Goal: Transaction & Acquisition: Purchase product/service

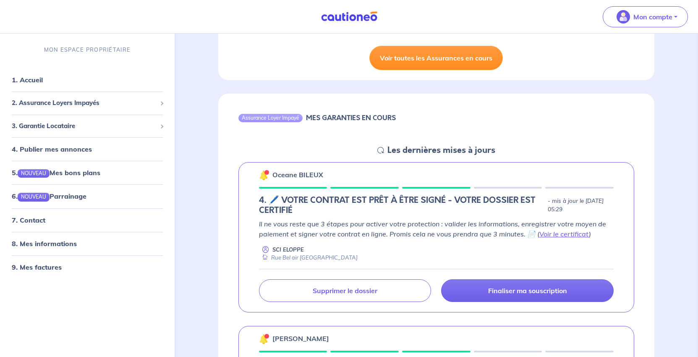
scroll to position [252, 0]
click at [425, 70] on link "Voir toutes les Assurances en cours" at bounding box center [435, 58] width 133 height 24
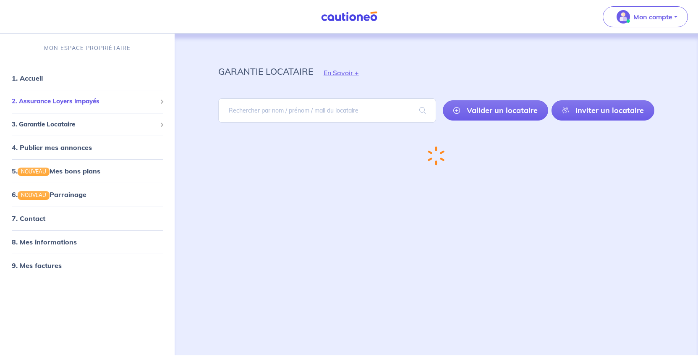
click at [85, 106] on span "2. Assurance Loyers Impayés" at bounding box center [84, 102] width 145 height 10
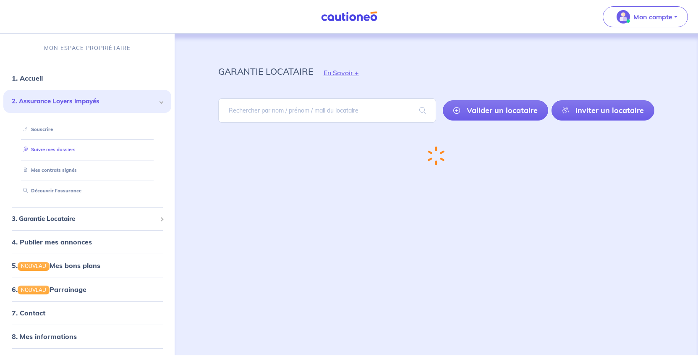
click at [67, 152] on link "Suivre mes dossiers" at bounding box center [48, 149] width 56 height 6
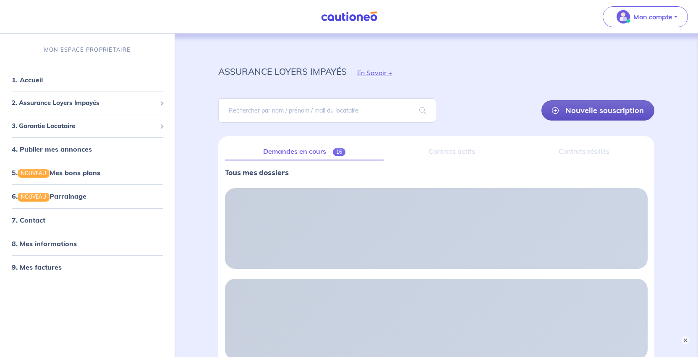
click at [589, 120] on link "Nouvelle souscription" at bounding box center [597, 110] width 113 height 20
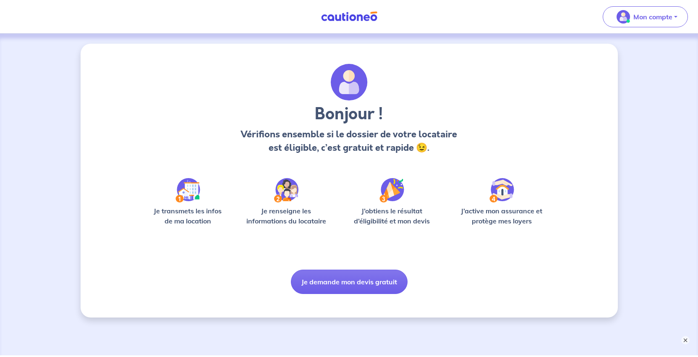
scroll to position [80, 0]
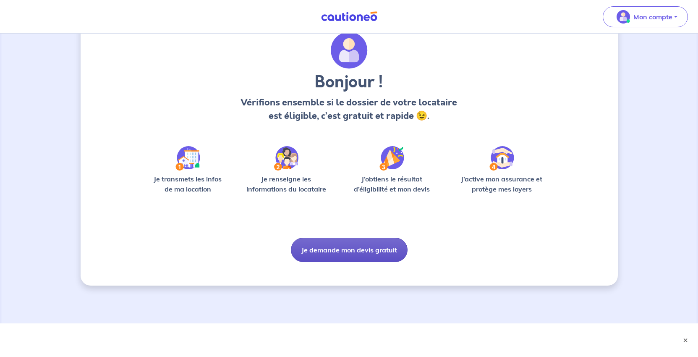
click at [354, 262] on button "Je demande mon devis gratuit" at bounding box center [349, 250] width 117 height 24
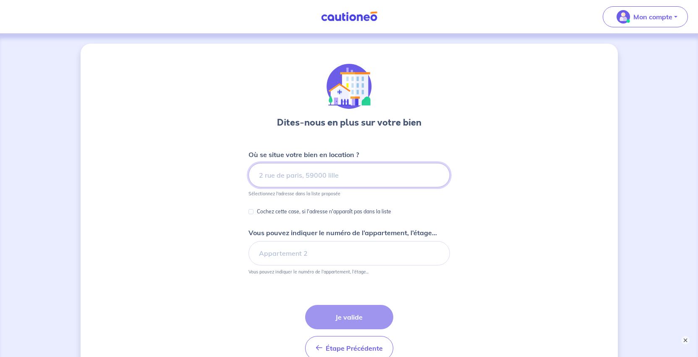
click at [320, 187] on input at bounding box center [348, 175] width 201 height 24
paste input "[STREET_ADDRESS]"
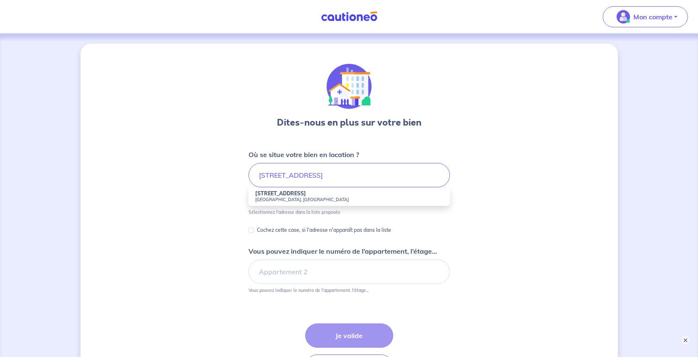
click at [278, 196] on strong "[STREET_ADDRESS]" at bounding box center [280, 193] width 51 height 6
type input "[STREET_ADDRESS]"
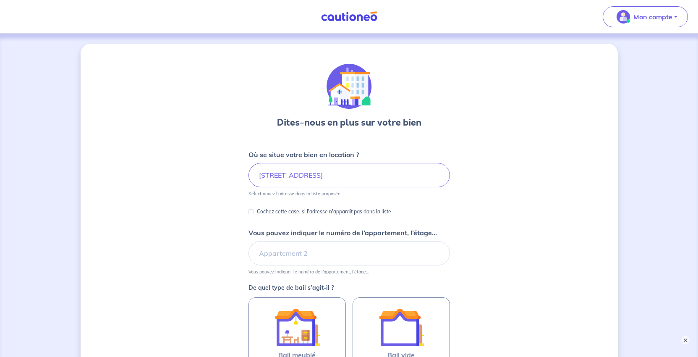
scroll to position [126, 0]
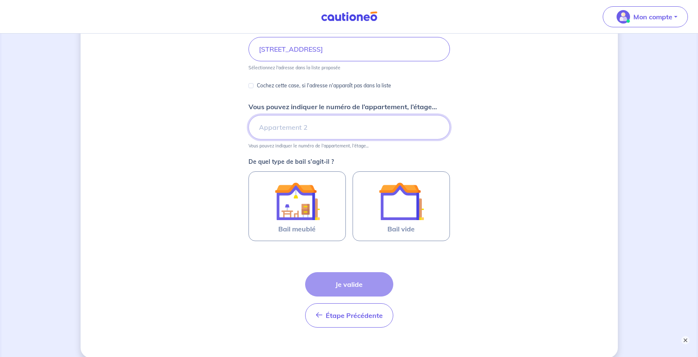
click at [297, 139] on input "Vous pouvez indiquer le numéro de l’appartement, l’étage..." at bounding box center [348, 127] width 201 height 24
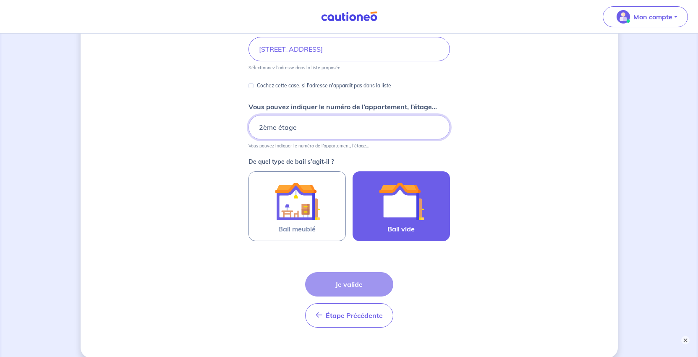
type input "2ème étage"
click at [403, 224] on img at bounding box center [401, 200] width 45 height 45
click at [0, 0] on input "Bail vide" at bounding box center [0, 0] width 0 height 0
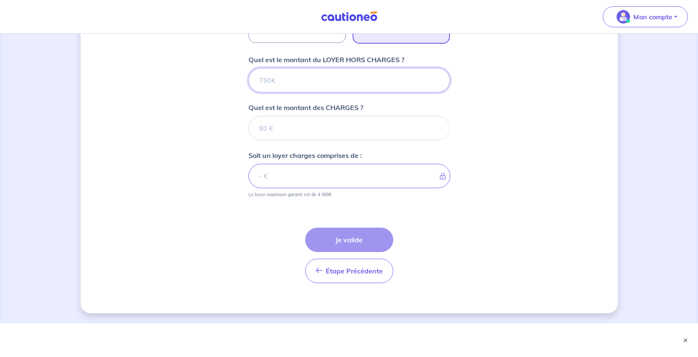
scroll to position [419, 0]
click at [268, 68] on input "Quel est le montant du LOYER HORS CHARGES ?" at bounding box center [348, 80] width 201 height 24
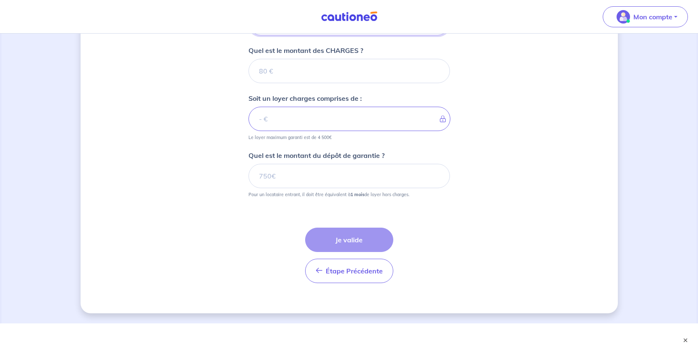
type input "480"
click at [261, 83] on input "Quel est le montant des CHARGES ?" at bounding box center [348, 71] width 201 height 24
type input "20"
type input "500"
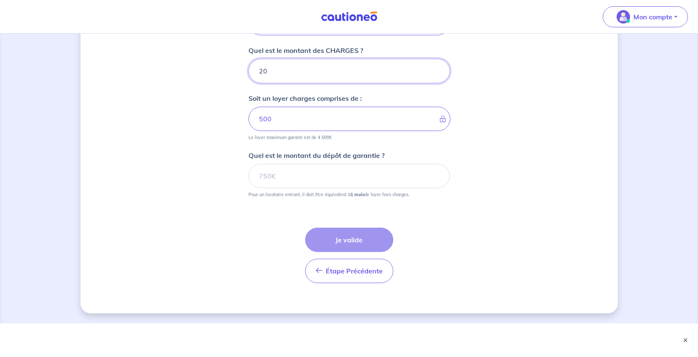
type input "20"
click at [303, 164] on input "Quel est le montant du dépôt de garantie ?" at bounding box center [348, 176] width 201 height 24
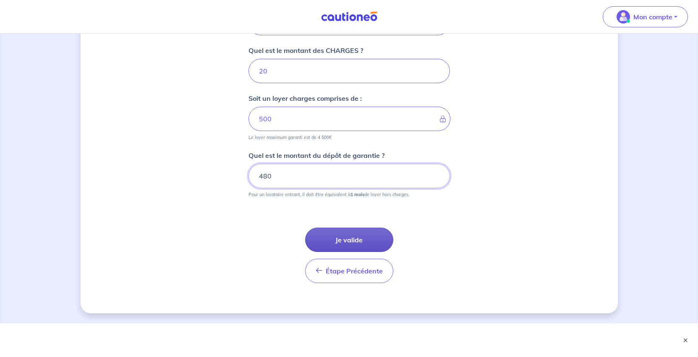
type input "480"
click at [349, 250] on button "Je valide" at bounding box center [349, 239] width 88 height 24
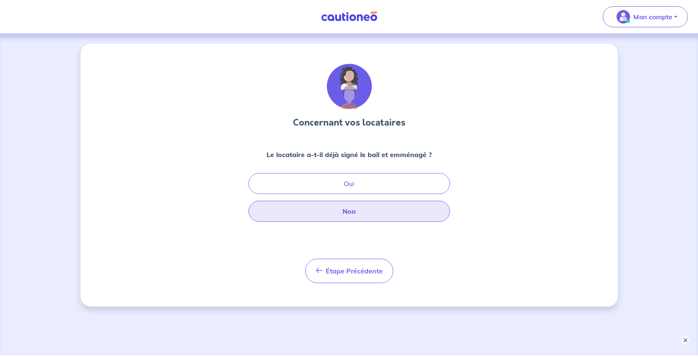
click at [352, 222] on button "Non" at bounding box center [348, 211] width 201 height 21
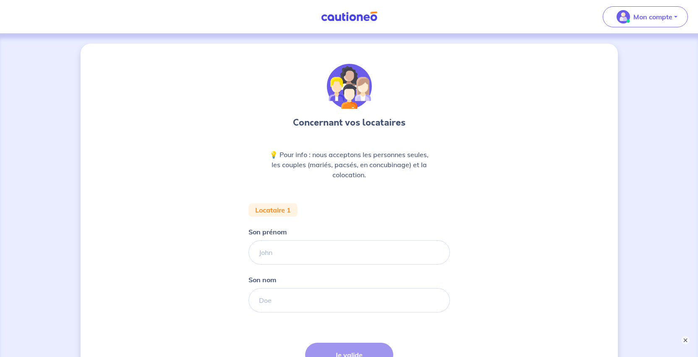
scroll to position [84, 0]
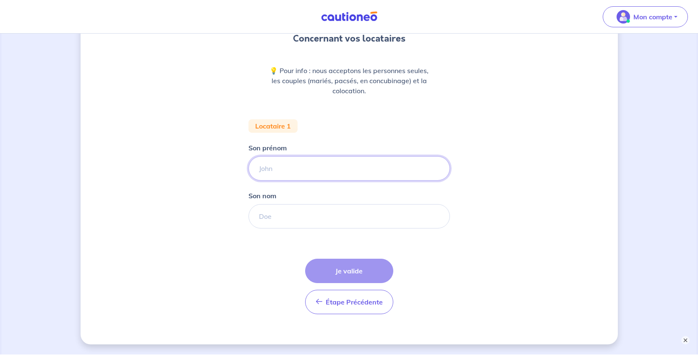
click at [293, 180] on input "Son prénom" at bounding box center [348, 168] width 201 height 24
type input "[PERSON_NAME]"
click at [274, 228] on input "Son nom" at bounding box center [348, 216] width 201 height 24
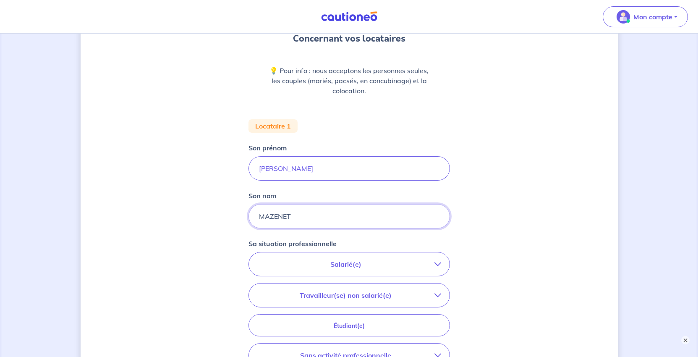
type input "MAZENET"
click at [490, 251] on div "Concernant vos locataires 💡 Pour info : nous acceptons les personnes seules, le…" at bounding box center [349, 225] width 537 height 530
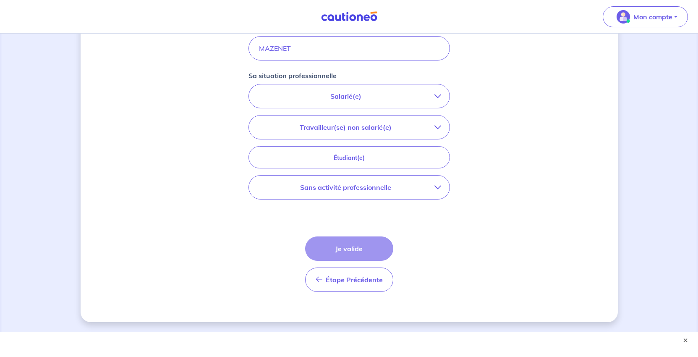
scroll to position [294, 0]
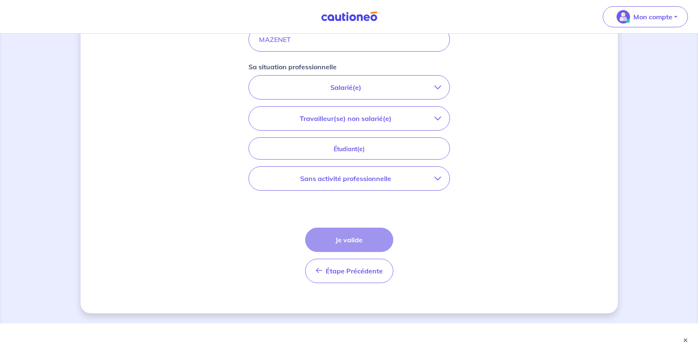
click at [330, 183] on p "Sans activité professionnelle" at bounding box center [345, 178] width 177 height 10
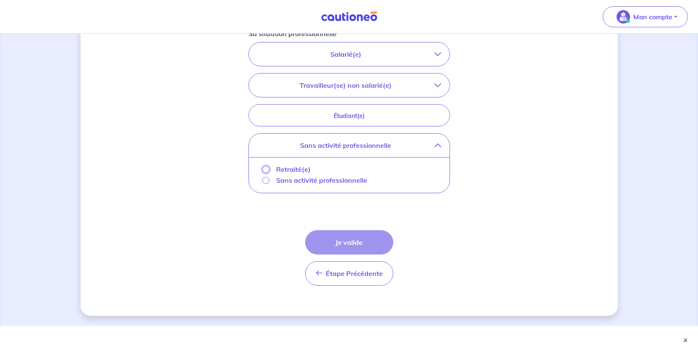
click at [262, 173] on input "Retraité(e)" at bounding box center [265, 169] width 7 height 7
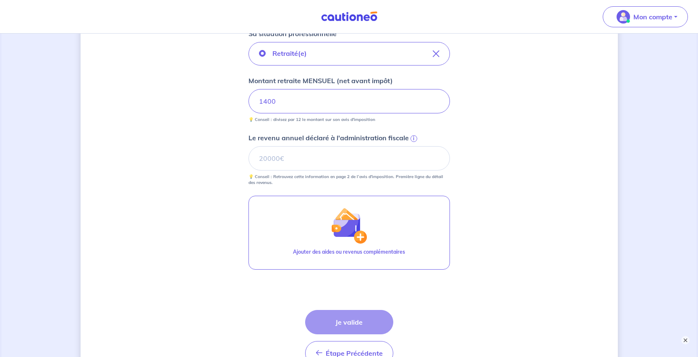
click at [596, 232] on div "Concernant vos locataires 💡 Pour info : nous acceptons les personnes seules, le…" at bounding box center [349, 72] width 537 height 645
click at [298, 170] on input "Le revenu annuel déclaré à l'administration fiscale i" at bounding box center [348, 158] width 201 height 24
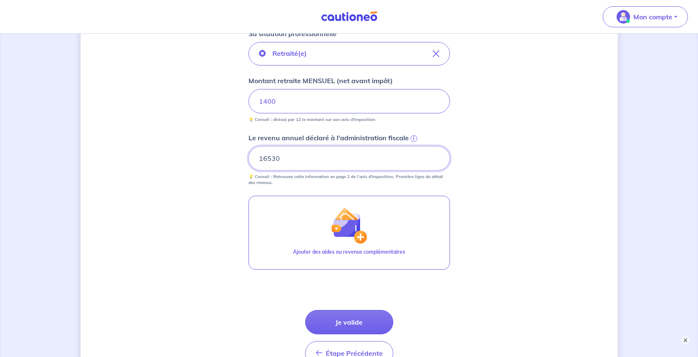
type input "16530"
click at [559, 200] on div "Concernant vos locataires 💡 Pour info : nous acceptons les personnes seules, le…" at bounding box center [349, 72] width 537 height 645
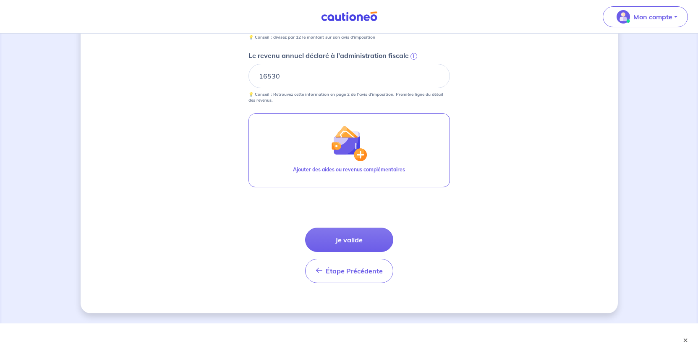
scroll to position [527, 0]
click at [354, 227] on button "Je valide" at bounding box center [349, 239] width 88 height 24
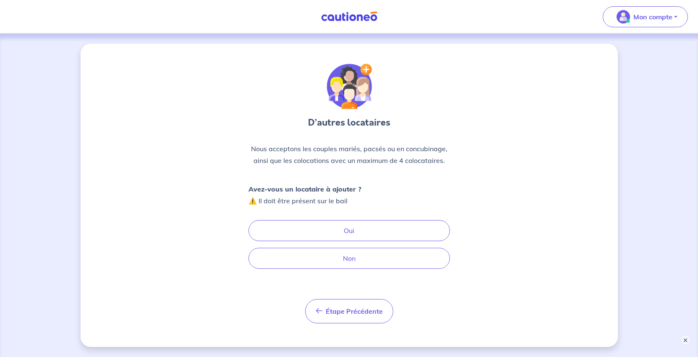
scroll to position [84, 0]
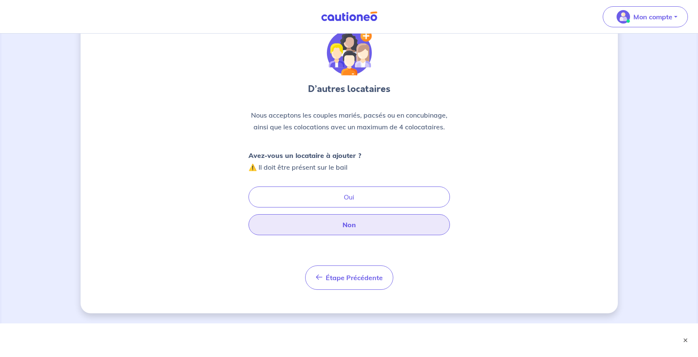
click at [342, 233] on button "Non" at bounding box center [348, 224] width 201 height 21
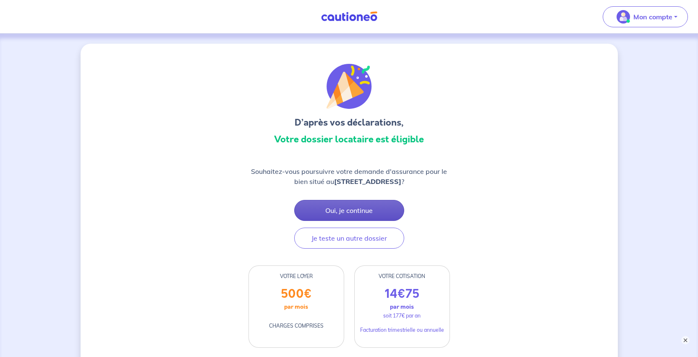
click at [374, 221] on button "Oui, je continue" at bounding box center [349, 210] width 110 height 21
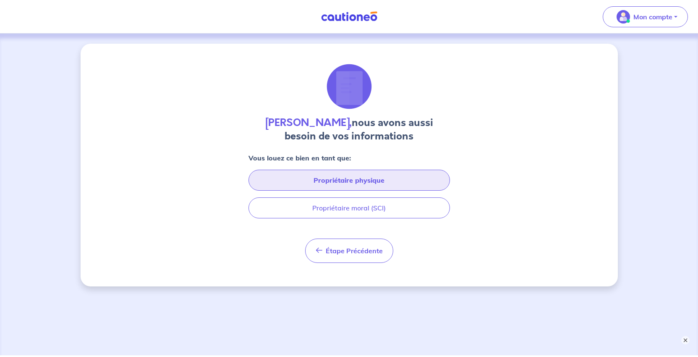
click at [374, 191] on button "Propriétaire physique" at bounding box center [348, 180] width 201 height 21
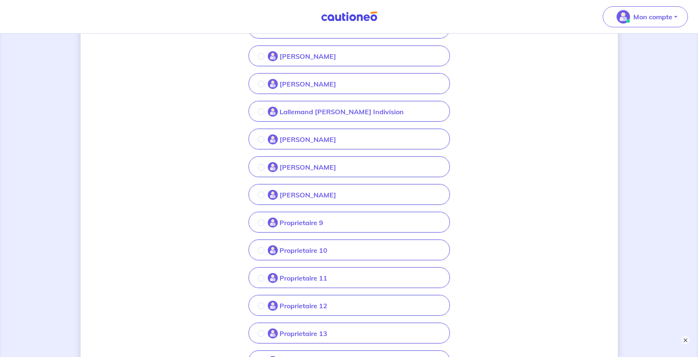
scroll to position [210, 0]
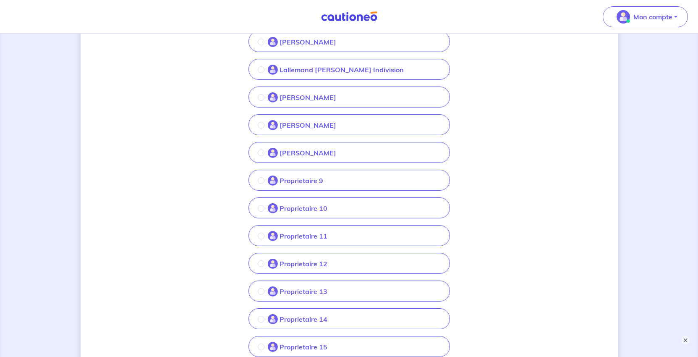
click at [285, 186] on p "Proprietaire 9" at bounding box center [302, 180] width 44 height 10
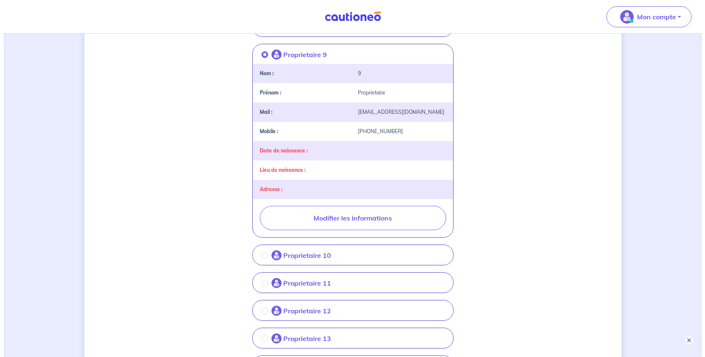
scroll to position [378, 0]
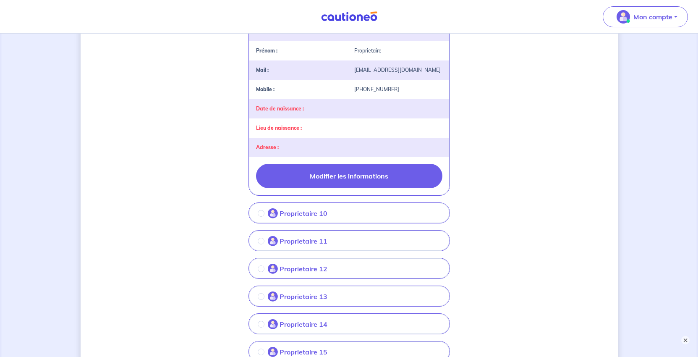
click at [366, 188] on button "Modifier les informations" at bounding box center [349, 176] width 186 height 24
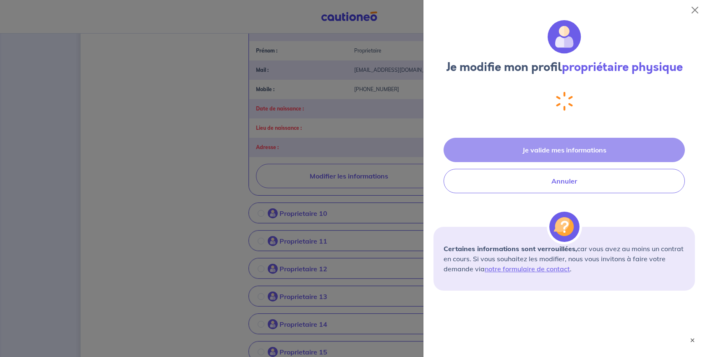
select select "FR"
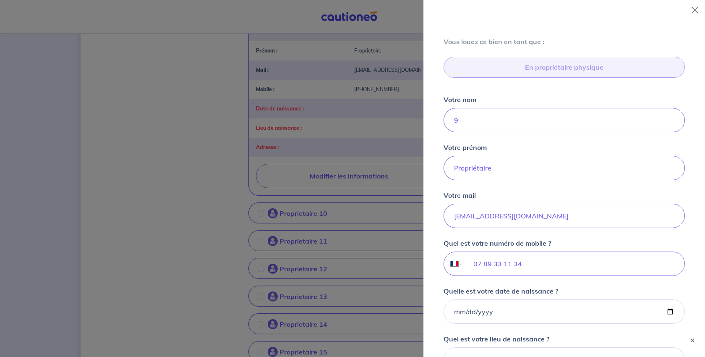
scroll to position [100, 0]
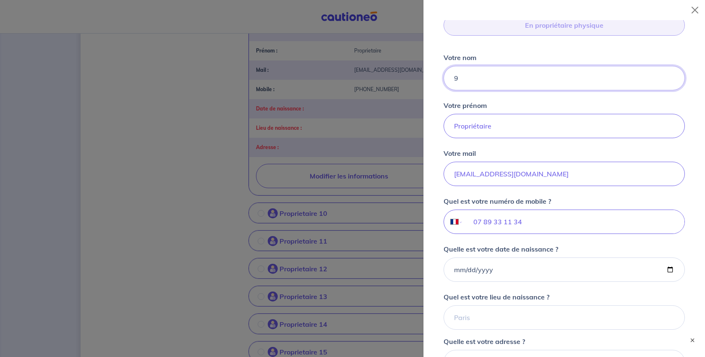
drag, startPoint x: 485, startPoint y: 129, endPoint x: 427, endPoint y: 130, distance: 58.4
click at [427, 130] on div "Je modifie mon profil propriétaire physique Vous louez ce bien en tant que : En…" at bounding box center [564, 188] width 282 height 337
type input "[PERSON_NAME]"
click at [517, 138] on input "Propriétaire" at bounding box center [564, 126] width 241 height 24
drag, startPoint x: 520, startPoint y: 191, endPoint x: 408, endPoint y: 188, distance: 111.7
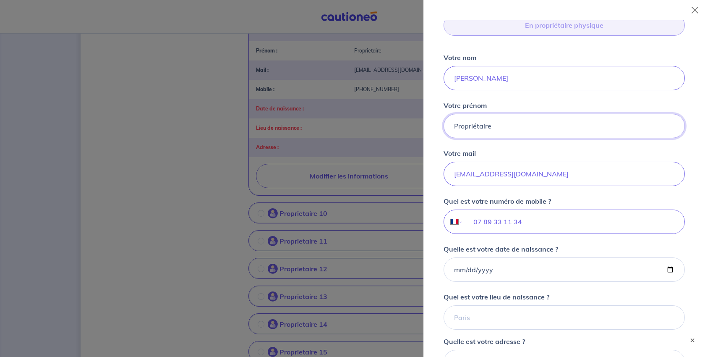
click at [514, 90] on input "[PERSON_NAME]" at bounding box center [564, 78] width 241 height 24
drag, startPoint x: 514, startPoint y: 131, endPoint x: 417, endPoint y: 133, distance: 97.0
click at [524, 138] on input "Propriétaire" at bounding box center [564, 126] width 241 height 24
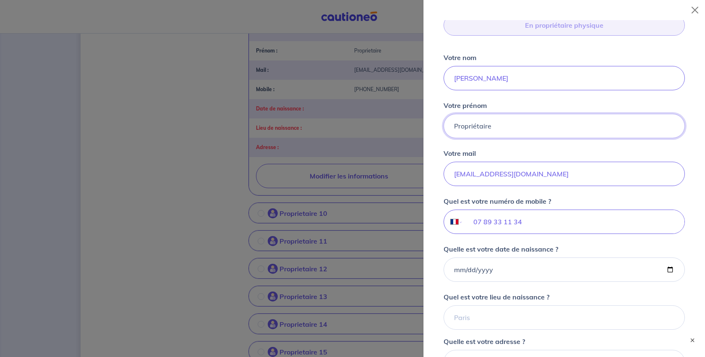
drag, startPoint x: 528, startPoint y: 190, endPoint x: 410, endPoint y: 190, distance: 117.1
paste input "[PERSON_NAME]"
type input "[PERSON_NAME]"
click at [510, 90] on input "[PERSON_NAME]" at bounding box center [564, 78] width 241 height 24
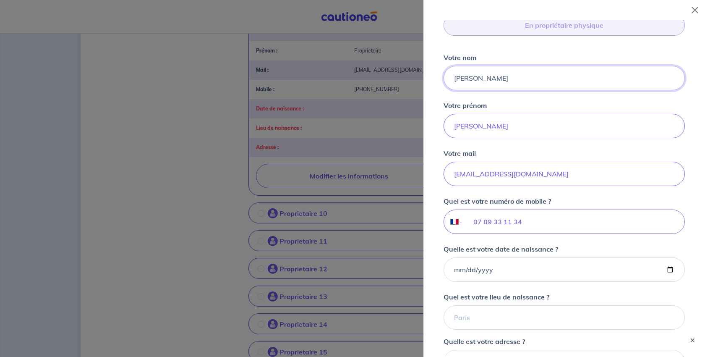
drag, startPoint x: 512, startPoint y: 129, endPoint x: 390, endPoint y: 129, distance: 121.7
type input "HELLUIN"
click at [637, 186] on input "[EMAIL_ADDRESS][DOMAIN_NAME]" at bounding box center [564, 174] width 241 height 24
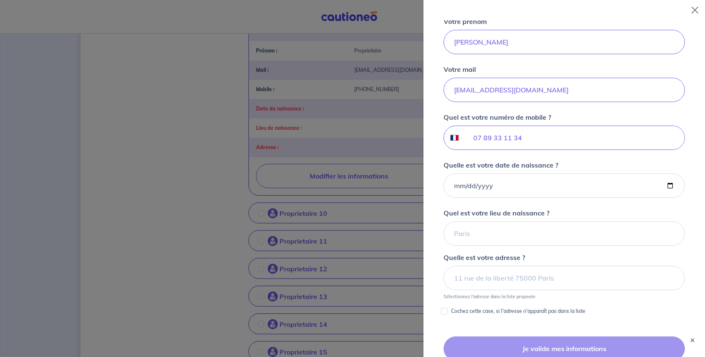
scroll to position [226, 0]
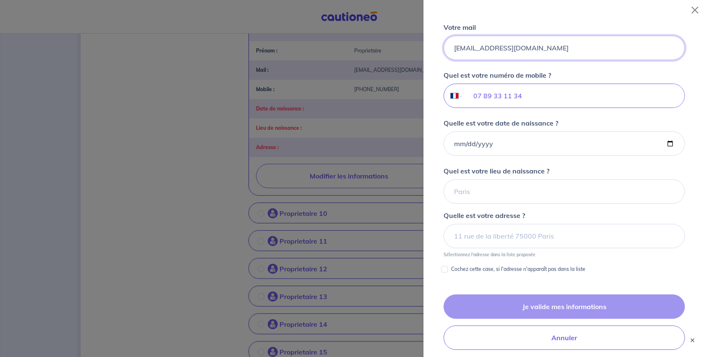
click at [649, 60] on input "[EMAIL_ADDRESS][DOMAIN_NAME]" at bounding box center [564, 48] width 241 height 24
drag, startPoint x: 636, startPoint y: 127, endPoint x: 385, endPoint y: 121, distance: 251.1
paste input "[PERSON_NAME][EMAIL_ADDRESS][DOMAIN_NAME]"
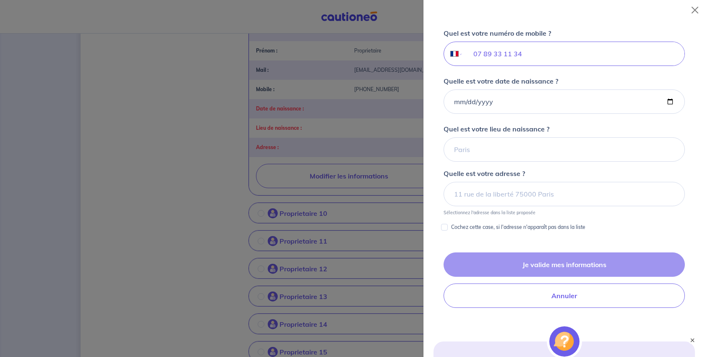
type input "[PERSON_NAME][EMAIL_ADDRESS][DOMAIN_NAME]"
click at [577, 65] on input "07 89 33 11 34" at bounding box center [573, 54] width 221 height 24
drag, startPoint x: 579, startPoint y: 143, endPoint x: 463, endPoint y: 140, distance: 116.3
click at [463, 66] on div "International [GEOGRAPHIC_DATA] [GEOGRAPHIC_DATA] [GEOGRAPHIC_DATA] [GEOGRAPHIC…" at bounding box center [564, 54] width 241 height 24
paste input "6 15 08 84 59"
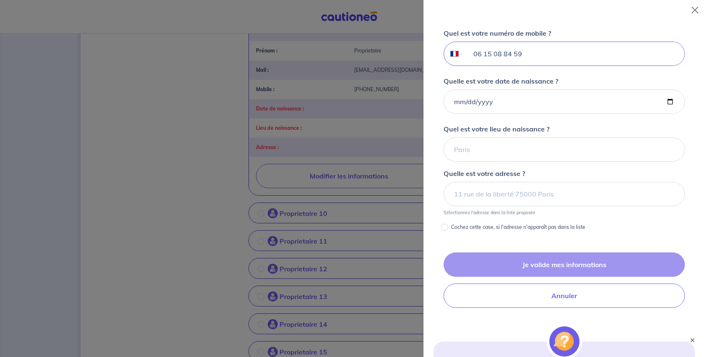
type input "06 15 08 84 59"
click at [459, 114] on input "Quelle est votre date de naissance ?" at bounding box center [564, 101] width 241 height 24
type input "[DATE]"
click at [682, 232] on div "Vous louez ce bien en tant que : En propriétaire physique Votre nom [PERSON_NAM…" at bounding box center [564, 29] width 261 height 405
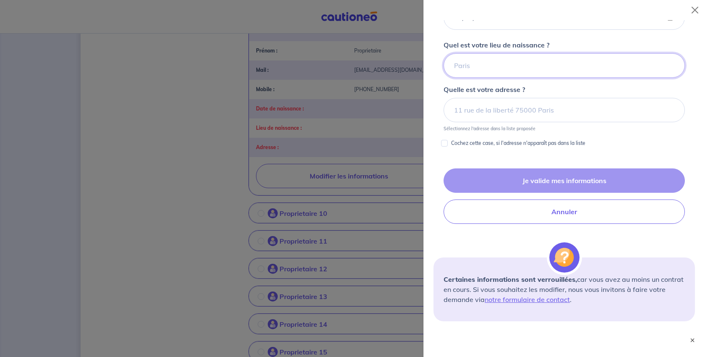
click at [509, 78] on input "Quel est votre lieu de naissance ?" at bounding box center [564, 65] width 241 height 24
type input "[GEOGRAPHIC_DATA]"
click at [499, 122] on input at bounding box center [564, 110] width 241 height 24
paste input "[STREET_ADDRESS][PERSON_NAME]"
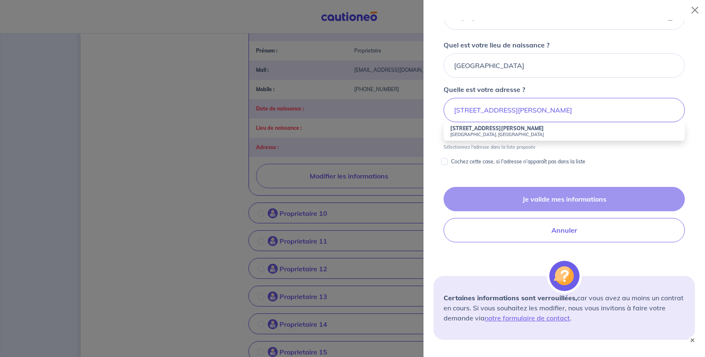
click at [514, 137] on small "[GEOGRAPHIC_DATA], [GEOGRAPHIC_DATA]" at bounding box center [564, 134] width 228 height 6
type input "[STREET_ADDRESS][PERSON_NAME]"
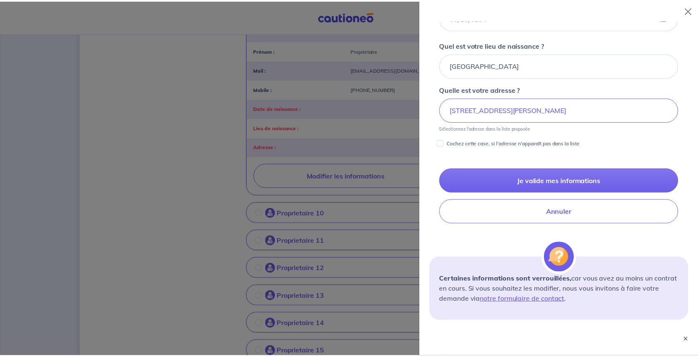
scroll to position [436, 0]
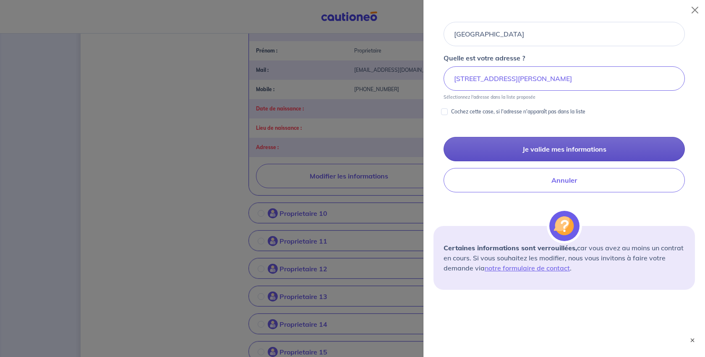
click at [551, 161] on button "Je valide mes informations" at bounding box center [564, 149] width 241 height 24
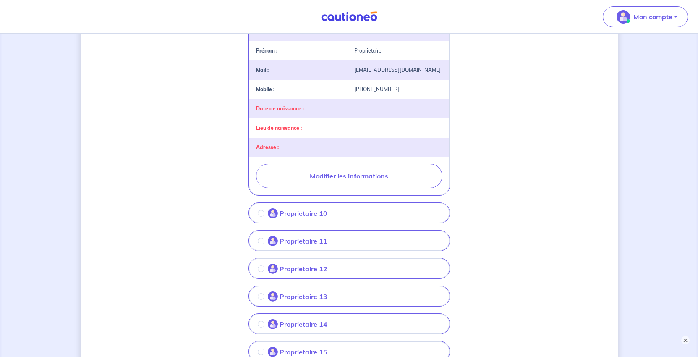
scroll to position [504, 0]
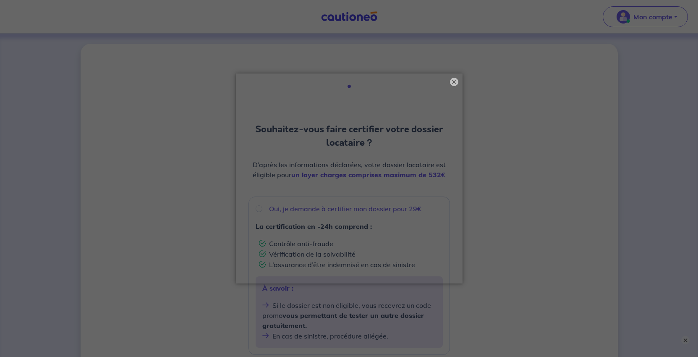
scroll to position [42, 0]
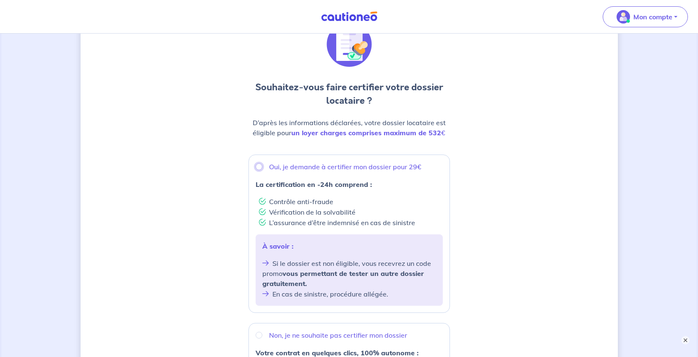
click at [256, 170] on input "Oui, je demande à certifier mon dossier pour 29€" at bounding box center [259, 166] width 7 height 7
radio input "true"
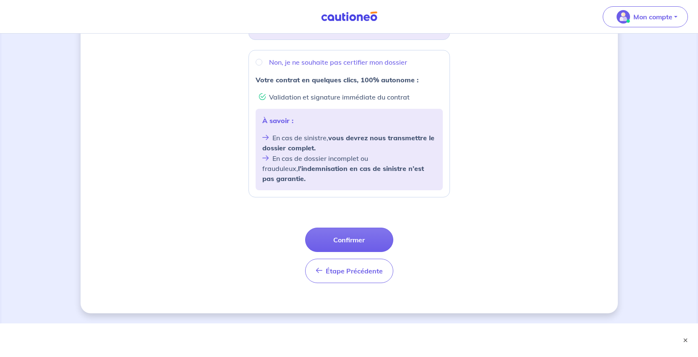
scroll to position [444, 0]
click at [357, 227] on button "Confirmer" at bounding box center [349, 239] width 88 height 24
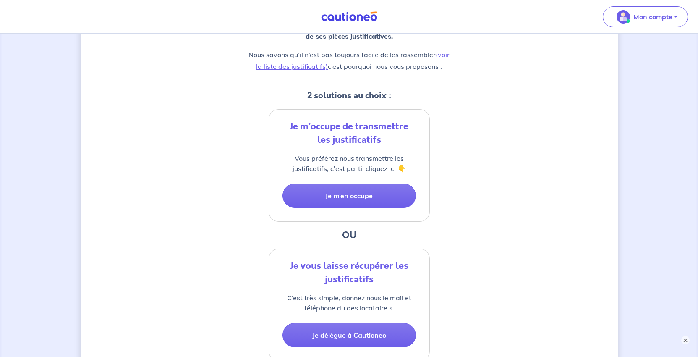
scroll to position [210, 0]
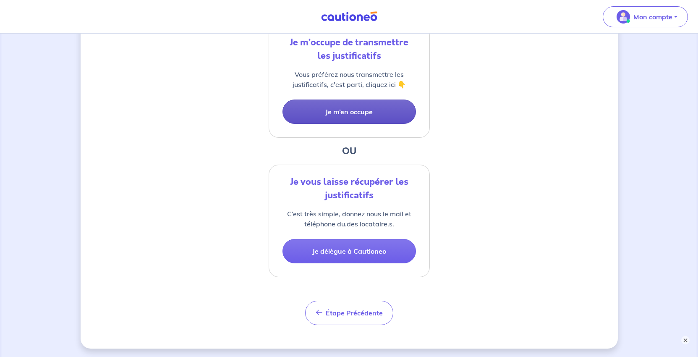
click at [361, 124] on button "Je m’en occupe" at bounding box center [348, 111] width 133 height 24
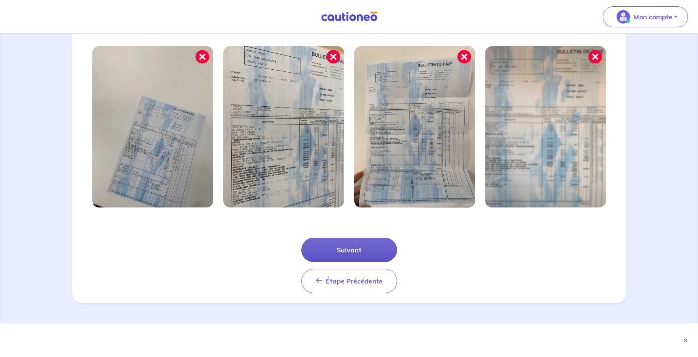
click at [367, 238] on button "Suivant" at bounding box center [349, 250] width 96 height 24
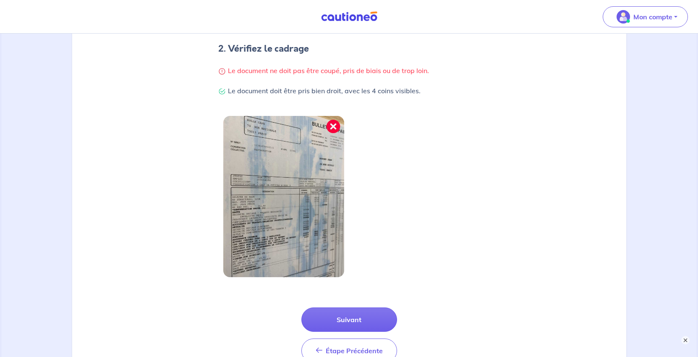
scroll to position [332, 0]
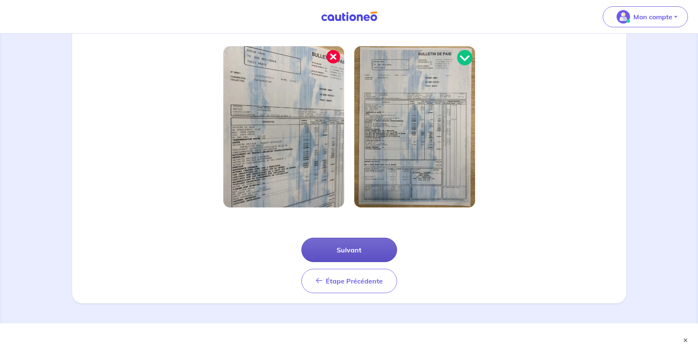
click at [381, 238] on button "Suivant" at bounding box center [349, 250] width 96 height 24
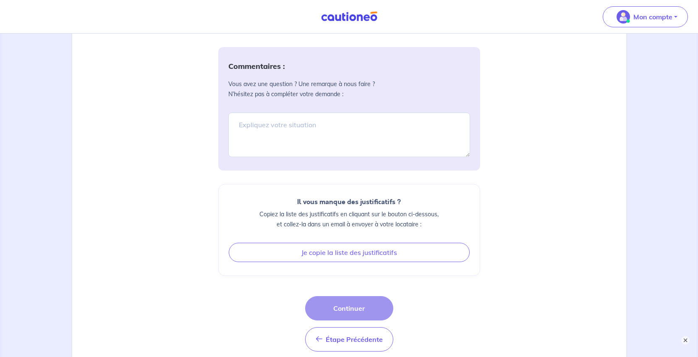
scroll to position [839, 0]
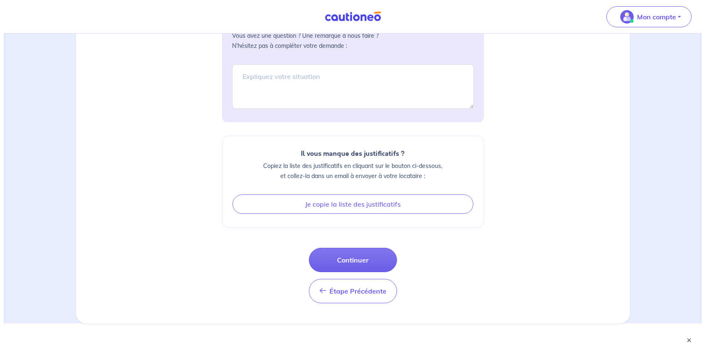
scroll to position [1259, 0]
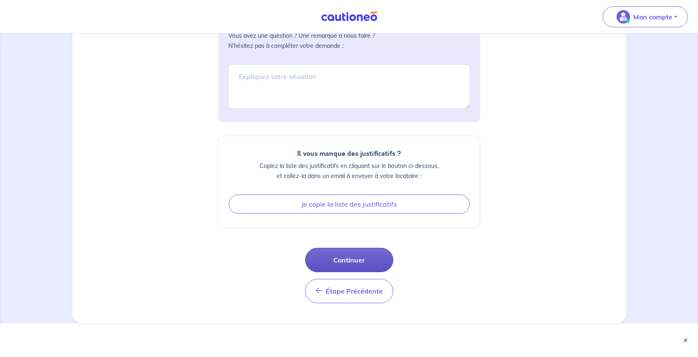
click at [356, 272] on button "Continuer" at bounding box center [349, 260] width 88 height 24
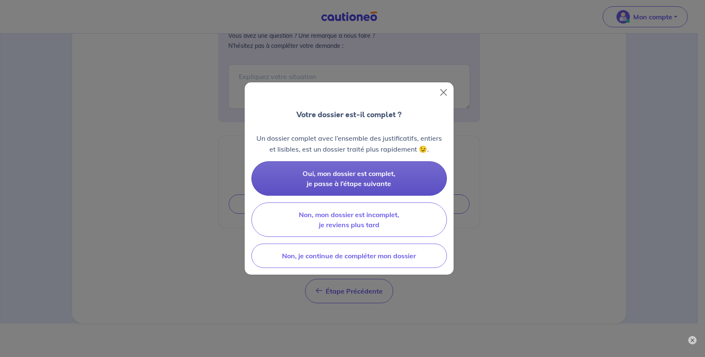
click at [376, 184] on span "Oui, mon dossier est complet, je passe à l’étape suivante" at bounding box center [349, 178] width 93 height 18
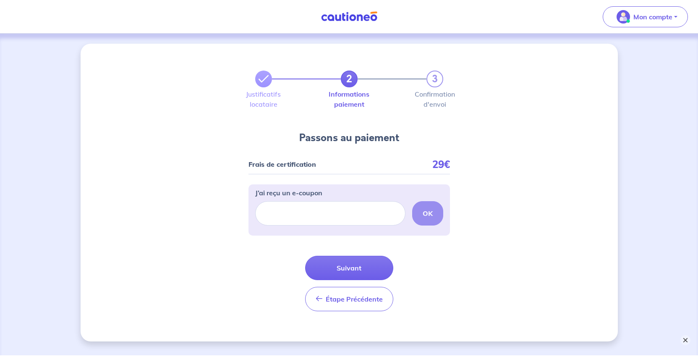
click at [686, 340] on button "×" at bounding box center [685, 340] width 10 height 10
click at [363, 260] on button "Suivant" at bounding box center [349, 268] width 88 height 24
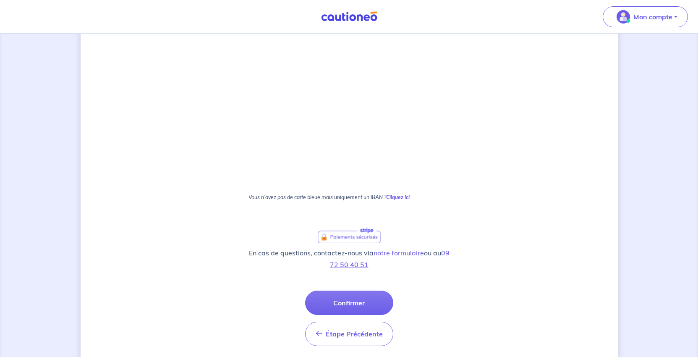
scroll to position [336, 0]
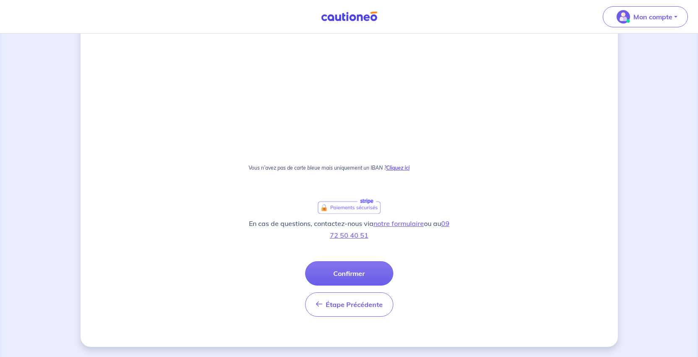
click at [410, 165] on strong "Cliquez ici" at bounding box center [398, 168] width 24 height 6
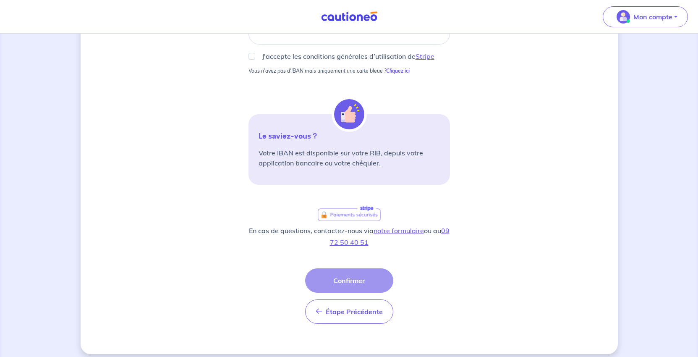
scroll to position [54, 0]
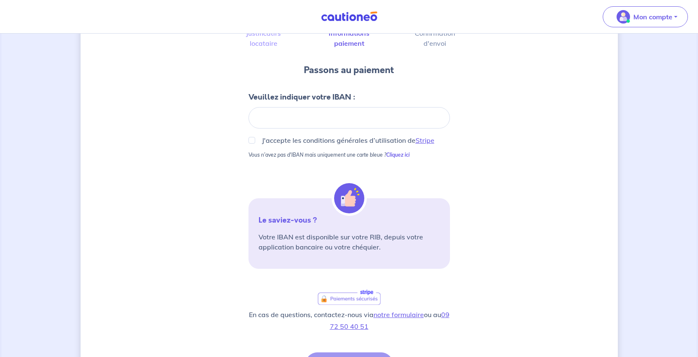
click at [272, 128] on div at bounding box center [348, 117] width 201 height 21
click at [248, 144] on input "J'accepte les conditions générales d’utilisation de Stripe" at bounding box center [251, 140] width 7 height 7
checkbox input "true"
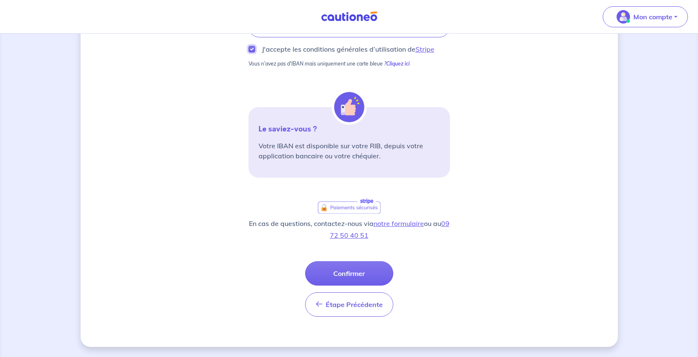
scroll to position [264, 0]
click at [349, 261] on button "Confirmer" at bounding box center [349, 273] width 88 height 24
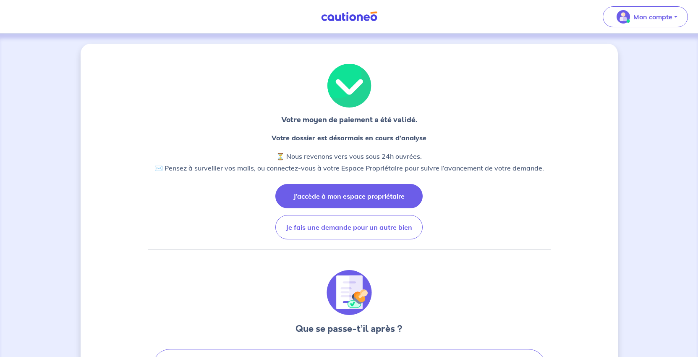
click at [358, 208] on button "J’accède à mon espace propriétaire" at bounding box center [348, 196] width 147 height 24
